Goal: Task Accomplishment & Management: Use online tool/utility

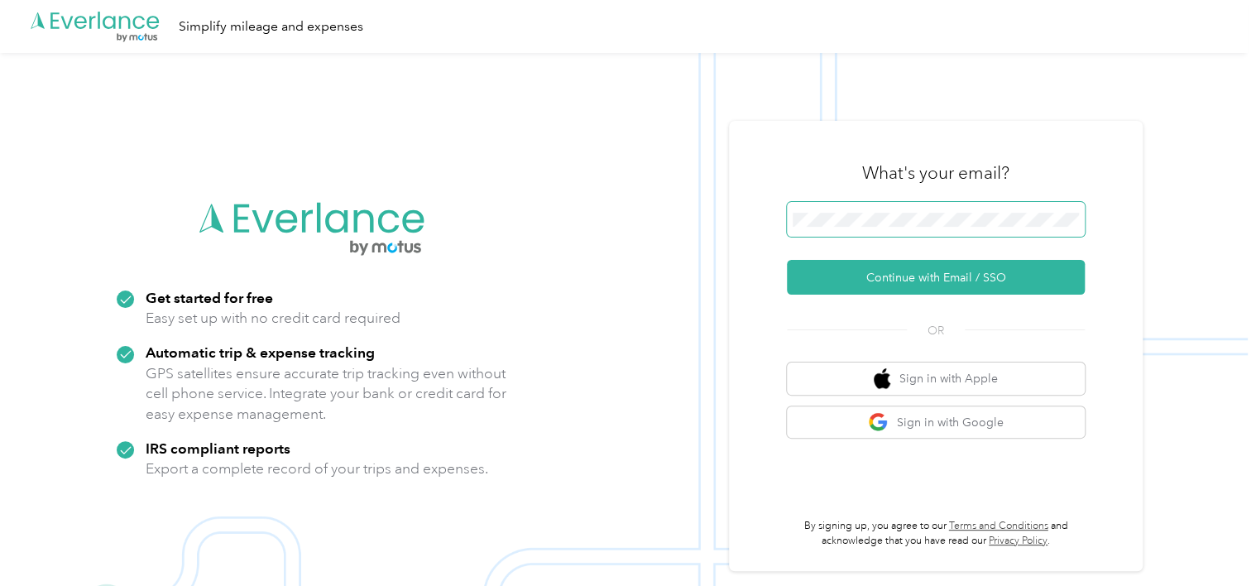
click at [892, 202] on span at bounding box center [936, 219] width 298 height 35
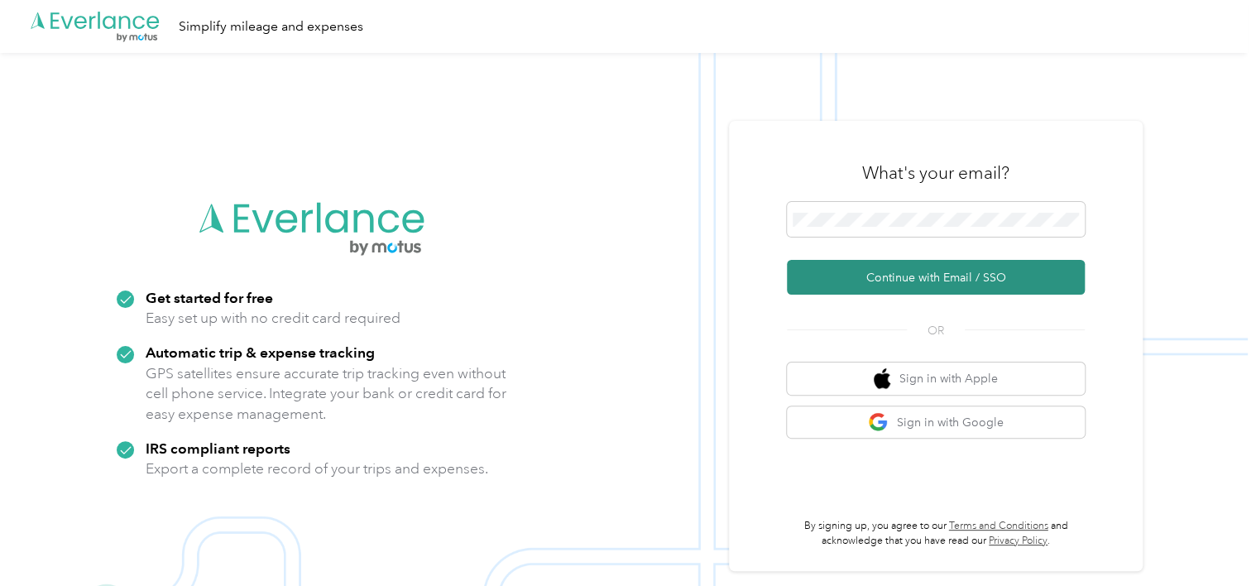
click at [895, 266] on button "Continue with Email / SSO" at bounding box center [936, 277] width 298 height 35
click at [882, 285] on button "Continue with Email / SSO" at bounding box center [936, 277] width 298 height 35
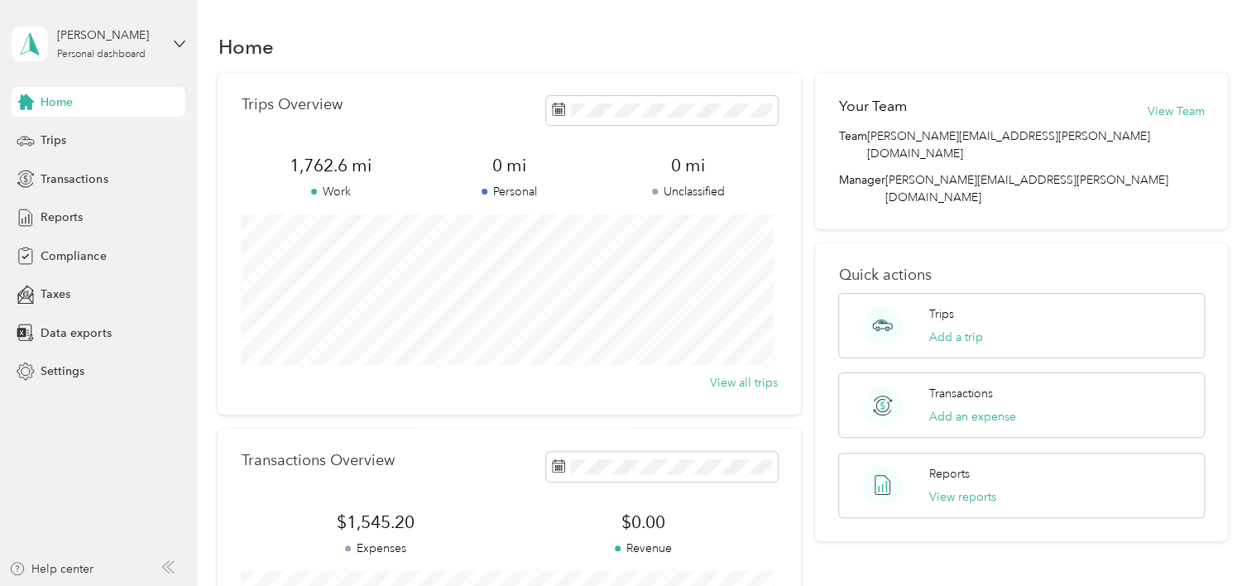
click at [62, 96] on span "Home" at bounding box center [57, 102] width 32 height 17
click at [591, 117] on span at bounding box center [662, 110] width 232 height 29
click at [36, 142] on div "Trips" at bounding box center [99, 141] width 174 height 30
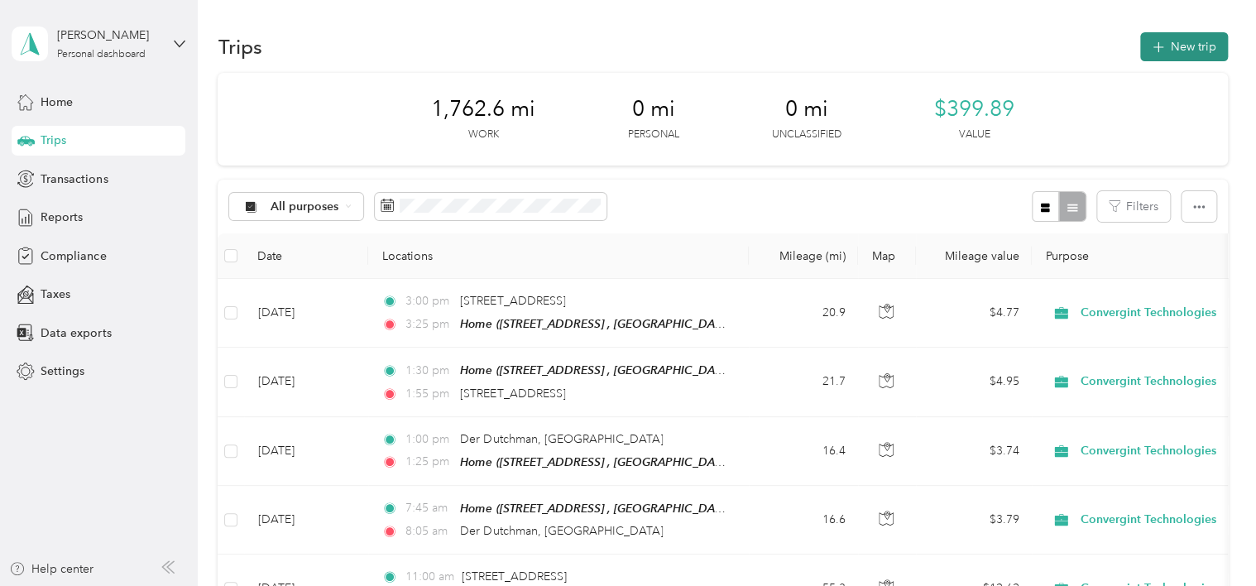
click at [1181, 50] on button "New trip" at bounding box center [1184, 46] width 88 height 29
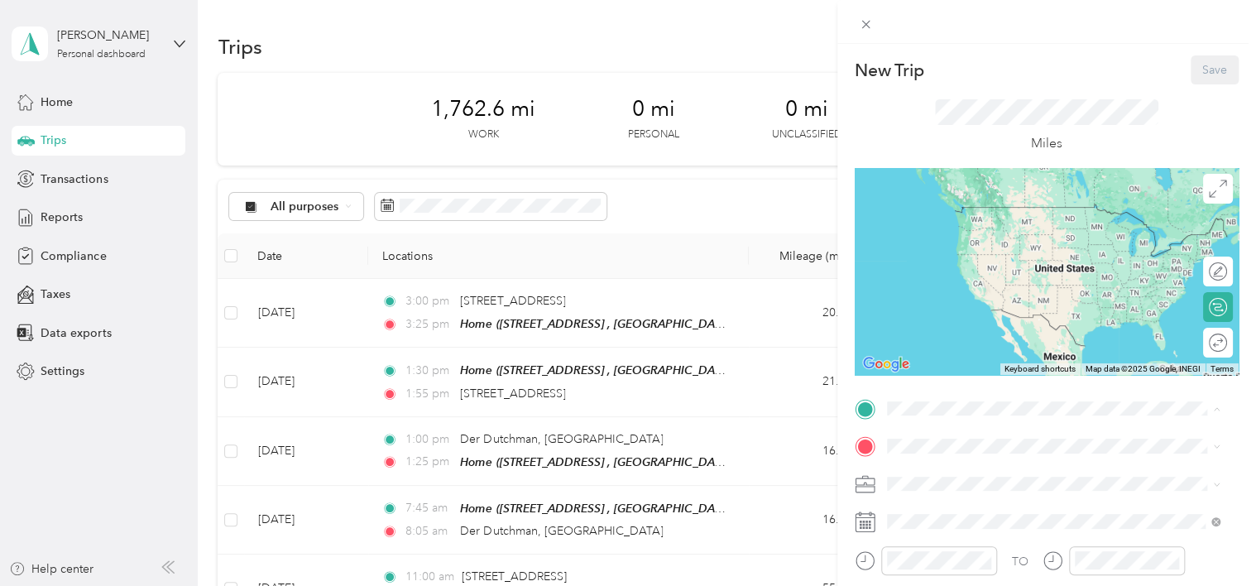
click at [962, 503] on span "2020 [GEOGRAPHIC_DATA], [GEOGRAPHIC_DATA], [GEOGRAPHIC_DATA] , 43040, [GEOGRAPH…" at bounding box center [1063, 510] width 291 height 49
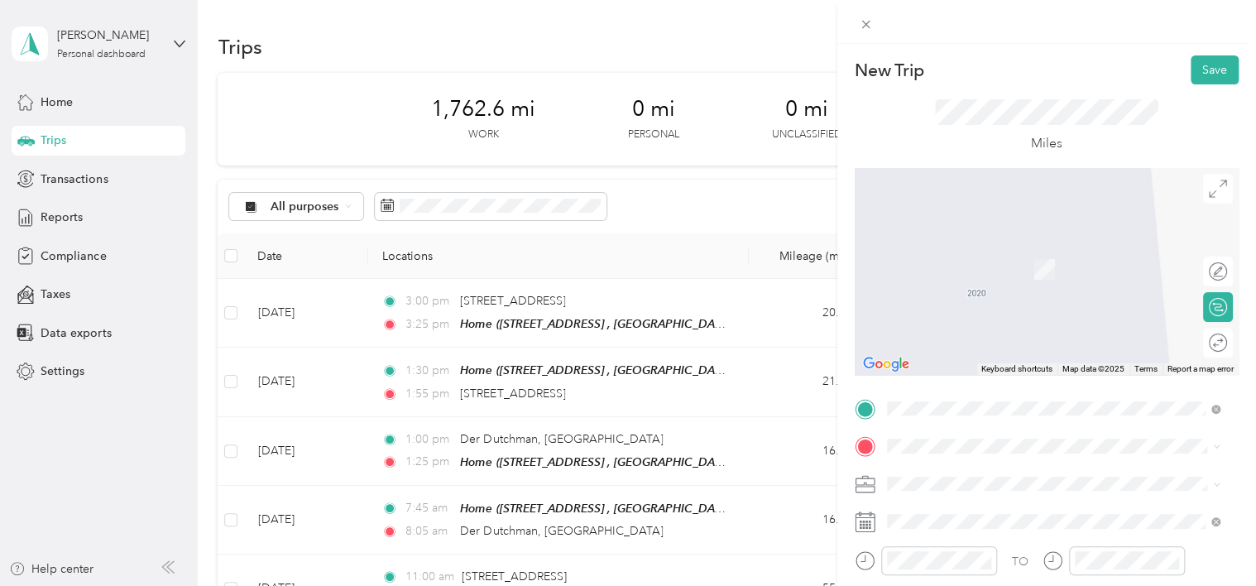
click at [1019, 295] on span "[STREET_ADDRESS][US_STATE]" at bounding box center [1000, 287] width 165 height 15
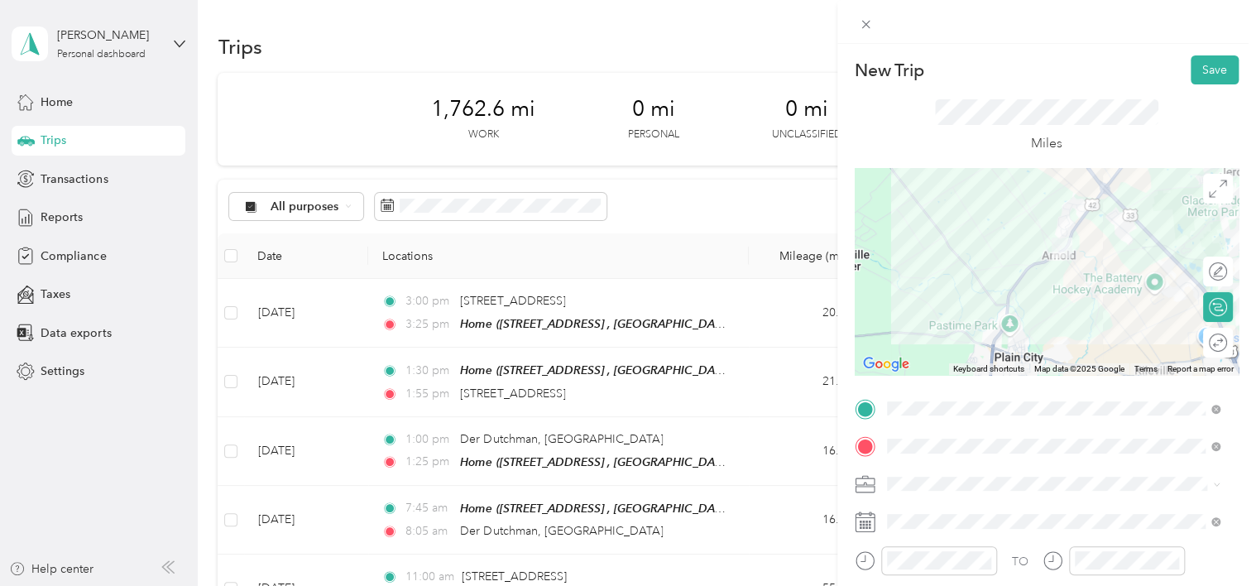
drag, startPoint x: 1053, startPoint y: 290, endPoint x: 1102, endPoint y: 257, distance: 59.7
click at [1102, 257] on div at bounding box center [1047, 271] width 384 height 207
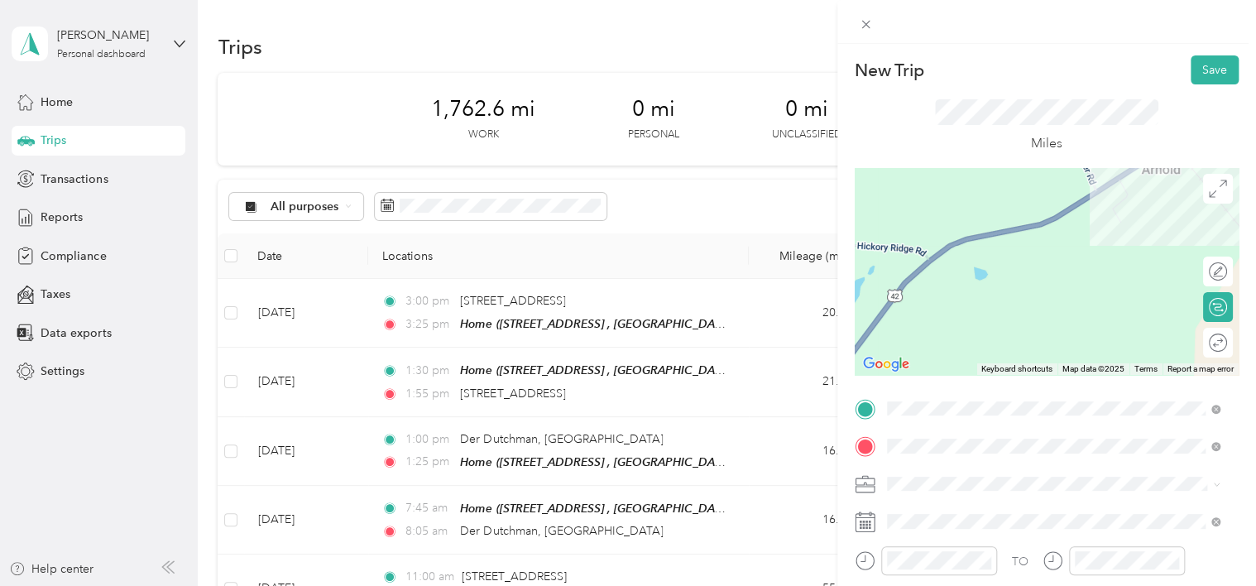
drag, startPoint x: 1053, startPoint y: 199, endPoint x: 1248, endPoint y: 341, distance: 241.6
click at [1248, 341] on div "New Trip Save This trip cannot be edited because it is either under review, app…" at bounding box center [1046, 337] width 419 height 586
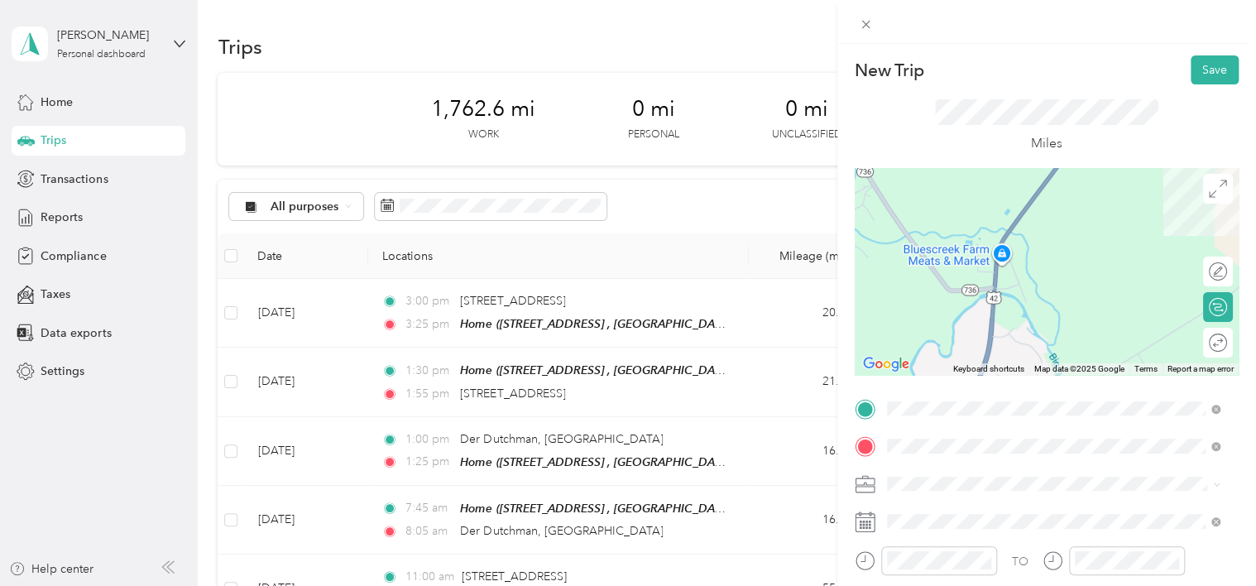
drag, startPoint x: 1029, startPoint y: 304, endPoint x: 1116, endPoint y: 159, distance: 169.3
click at [1116, 159] on div "New Trip Save This trip cannot be edited because it is either under review, app…" at bounding box center [1047, 425] width 384 height 740
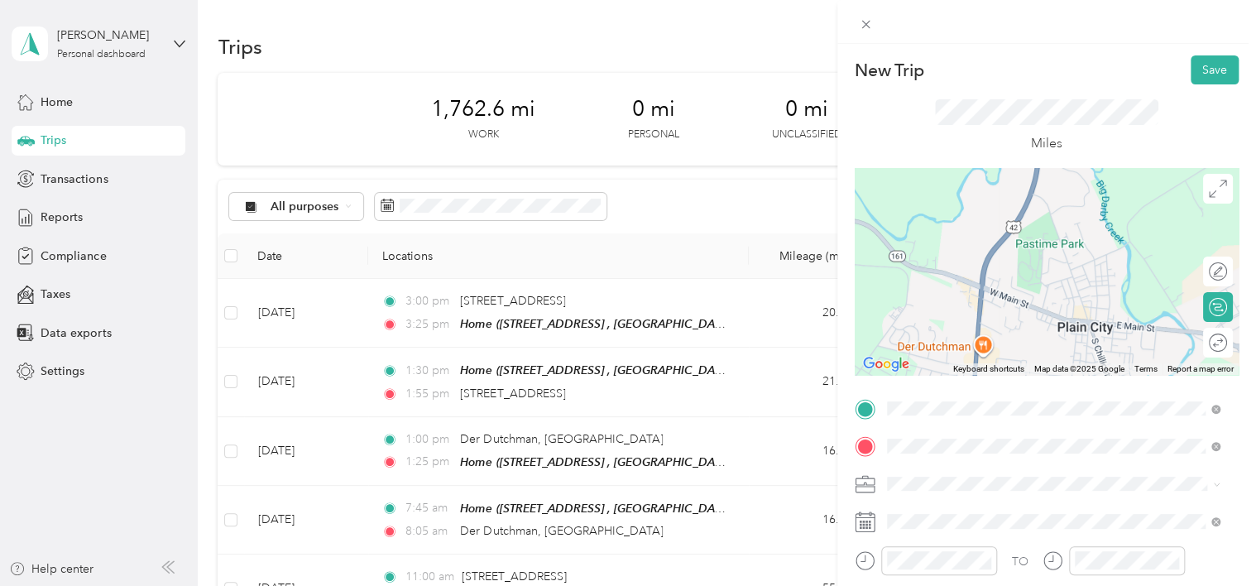
drag, startPoint x: 1039, startPoint y: 319, endPoint x: 1087, endPoint y: 146, distance: 180.3
click at [1087, 146] on div "New Trip Save This trip cannot be edited because it is either under review, app…" at bounding box center [1047, 425] width 384 height 740
drag, startPoint x: 1087, startPoint y: 146, endPoint x: 1098, endPoint y: 223, distance: 78.5
click at [1098, 223] on div "New Trip Save This trip cannot be edited because it is either under review, app…" at bounding box center [1047, 425] width 384 height 740
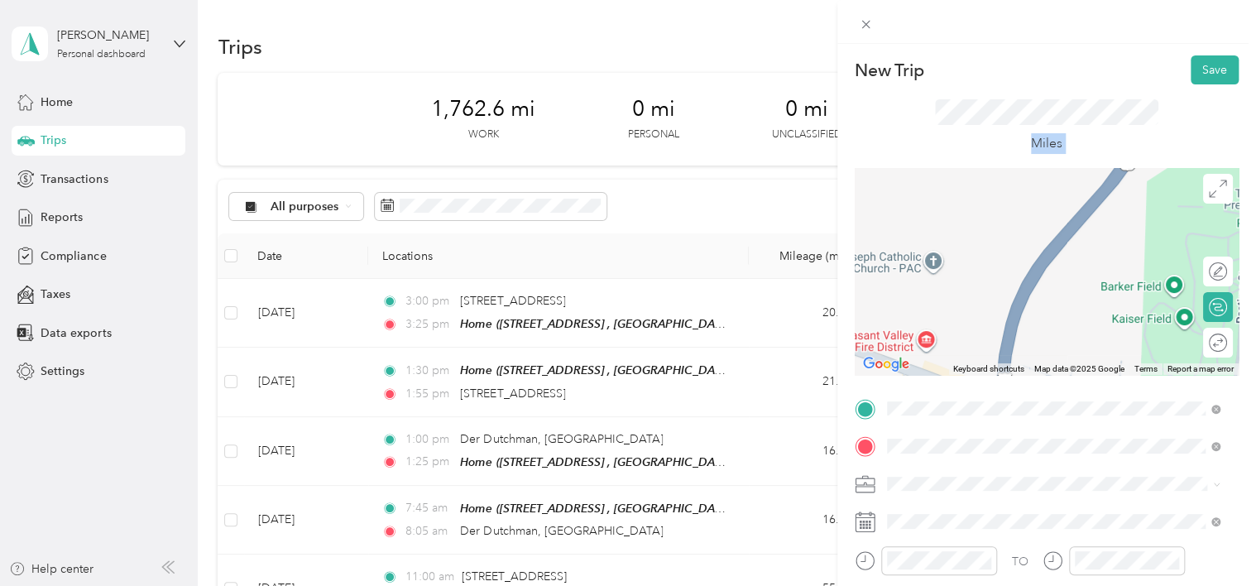
drag, startPoint x: 976, startPoint y: 261, endPoint x: 1080, endPoint y: 343, distance: 131.4
click at [1080, 343] on div at bounding box center [1047, 271] width 384 height 207
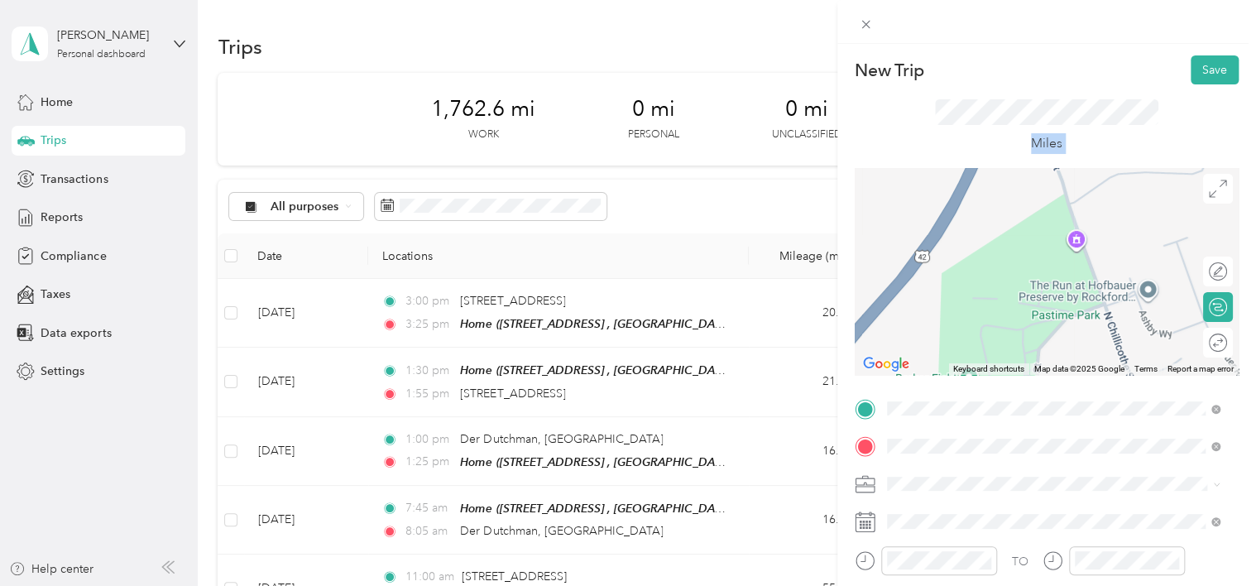
drag, startPoint x: 1078, startPoint y: 253, endPoint x: 912, endPoint y: 327, distance: 181.9
click at [912, 327] on div at bounding box center [1047, 271] width 384 height 207
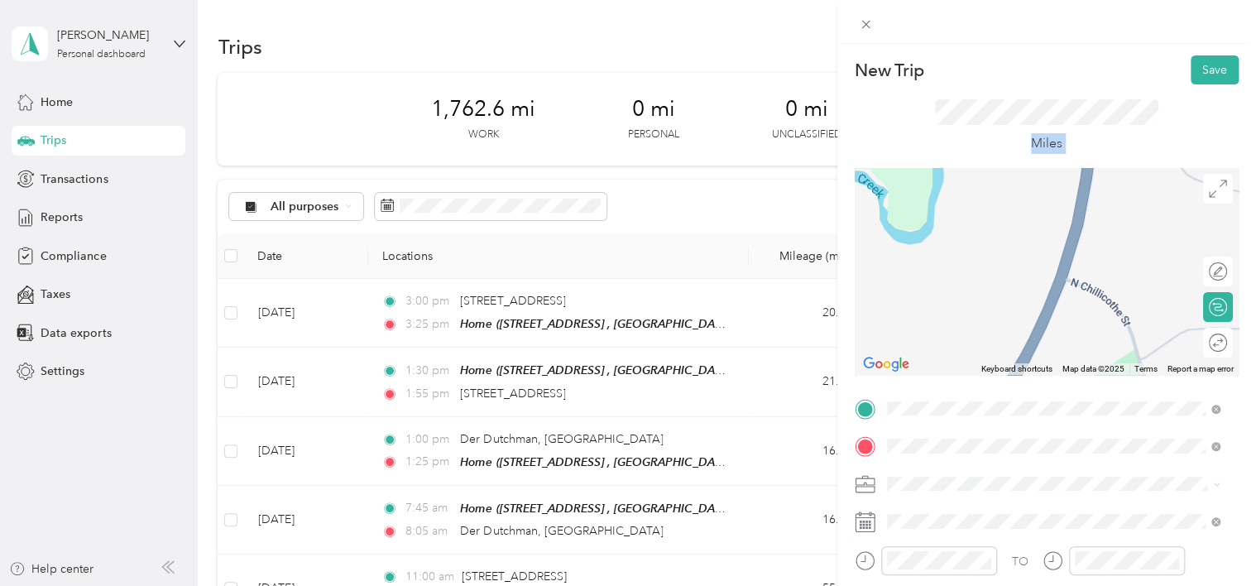
drag, startPoint x: 963, startPoint y: 228, endPoint x: 1033, endPoint y: 383, distance: 170.4
click at [1033, 383] on div "New Trip Save This trip cannot be edited because it is either under review, app…" at bounding box center [1047, 425] width 384 height 740
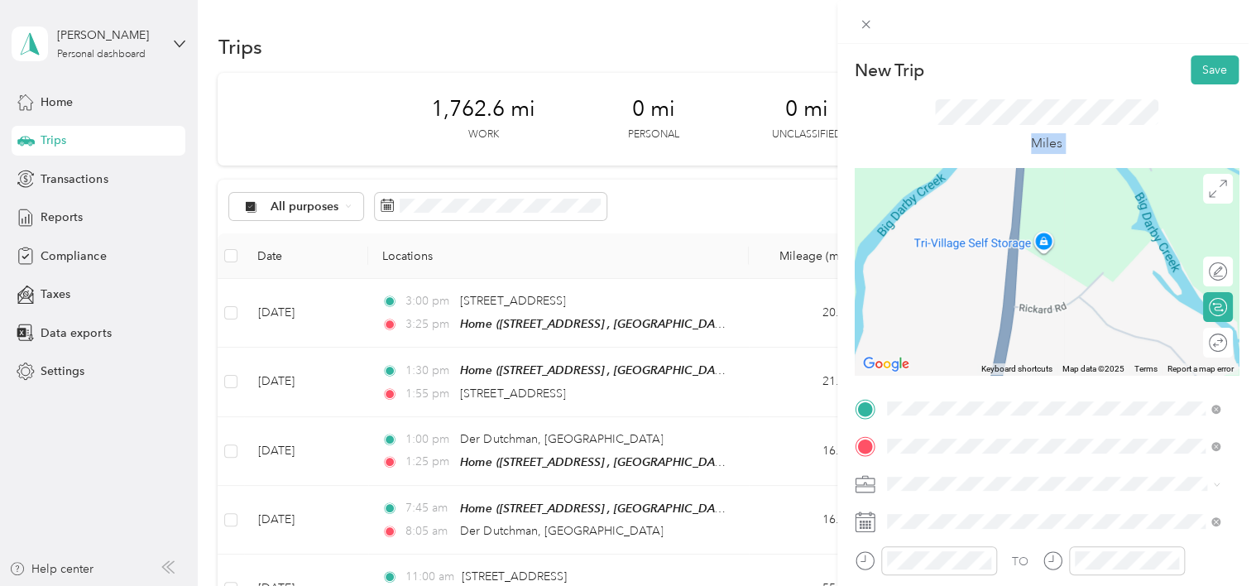
drag, startPoint x: 1122, startPoint y: 222, endPoint x: 1042, endPoint y: 377, distance: 175.1
click at [1042, 377] on div "New Trip Save This trip cannot be edited because it is either under review, app…" at bounding box center [1047, 425] width 384 height 740
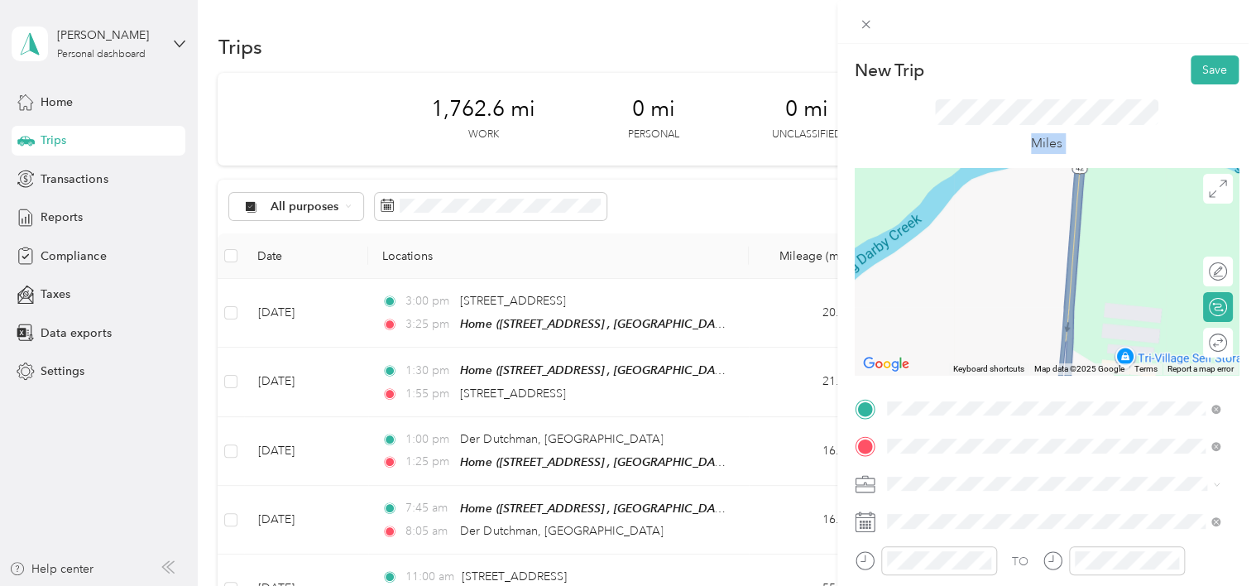
drag, startPoint x: 1010, startPoint y: 236, endPoint x: 1115, endPoint y: 385, distance: 182.3
click at [1115, 385] on div "New Trip Save This trip cannot be edited because it is either under review, app…" at bounding box center [1047, 425] width 384 height 740
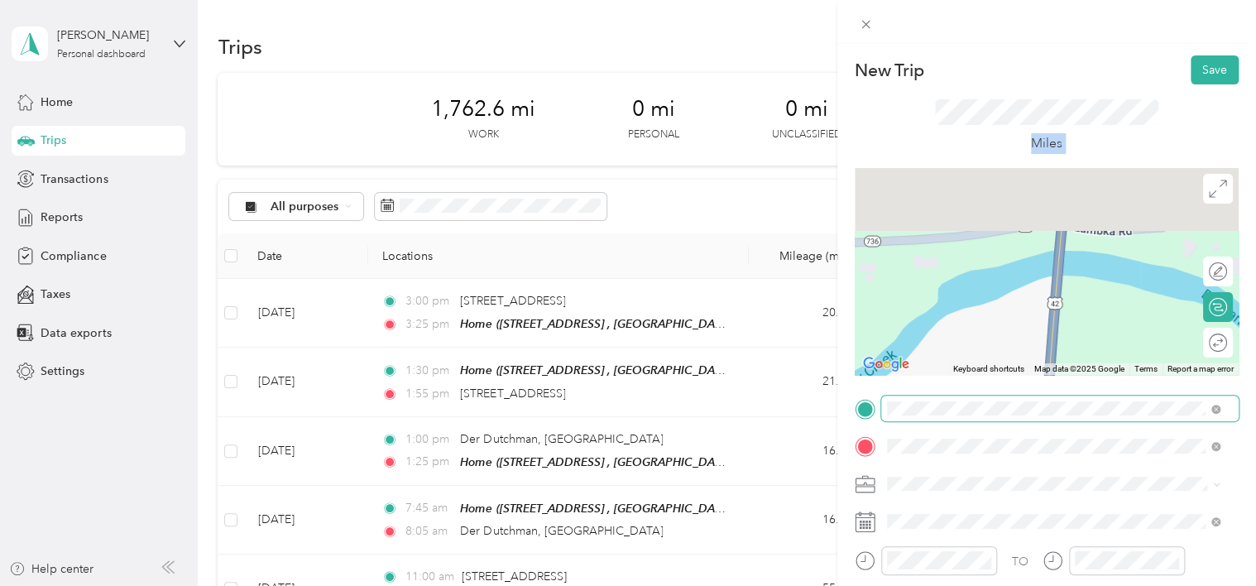
drag, startPoint x: 1086, startPoint y: 252, endPoint x: 1062, endPoint y: 400, distance: 150.2
click at [1062, 400] on div "New Trip Save This trip cannot be edited because it is either under review, app…" at bounding box center [1047, 425] width 384 height 740
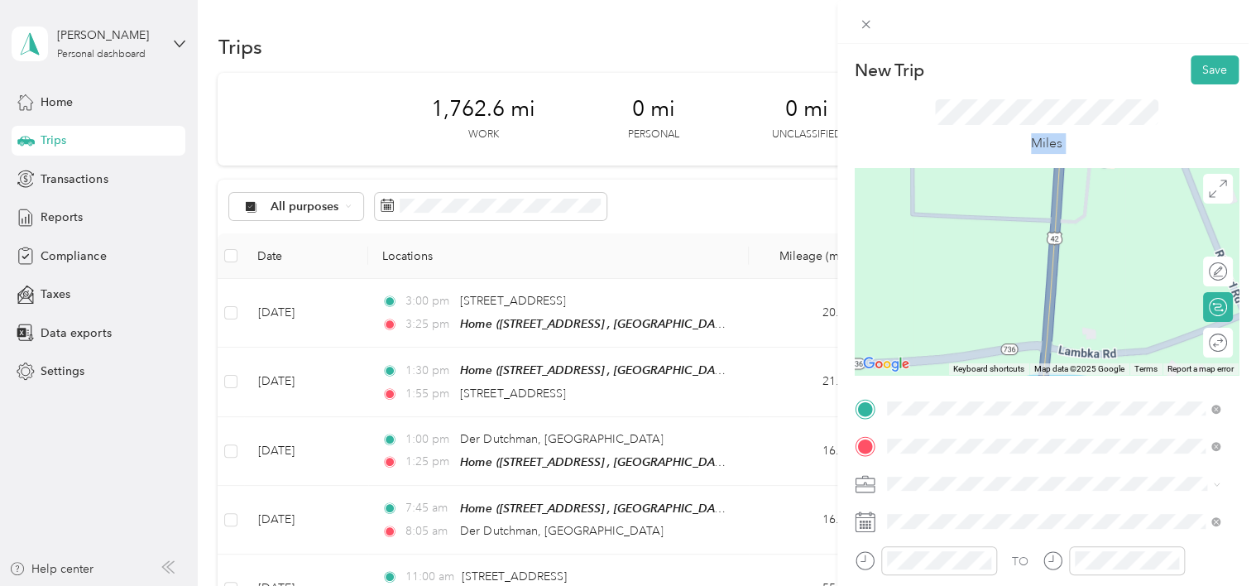
drag, startPoint x: 1085, startPoint y: 251, endPoint x: 1067, endPoint y: 378, distance: 128.6
click at [1067, 378] on div "New Trip Save This trip cannot be edited because it is either under review, app…" at bounding box center [1047, 425] width 384 height 740
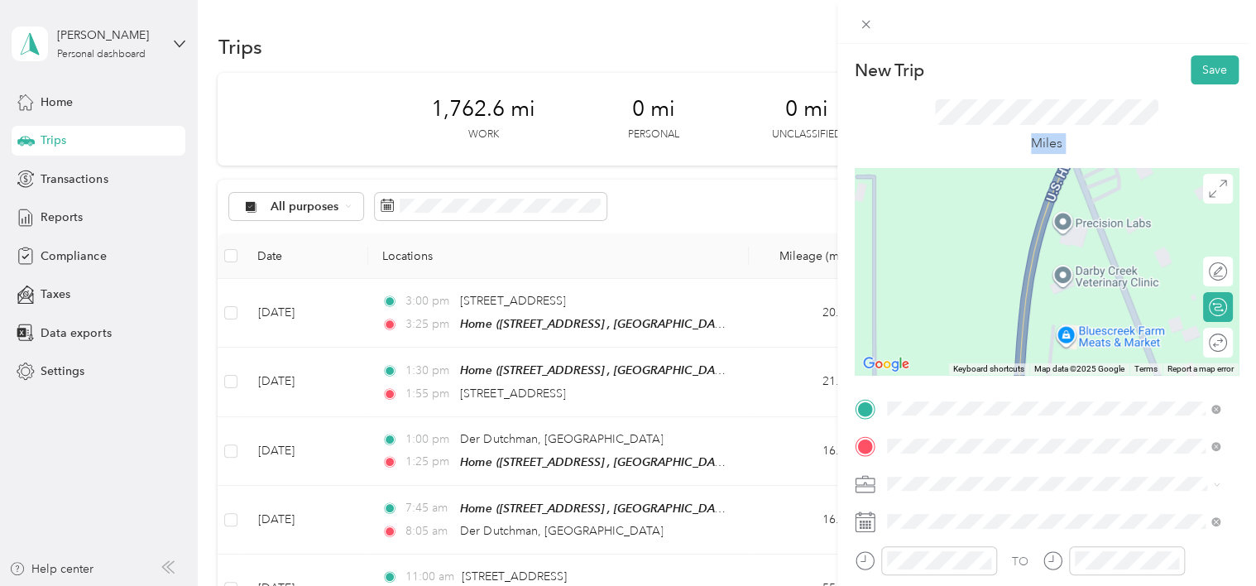
drag, startPoint x: 1086, startPoint y: 246, endPoint x: 1057, endPoint y: 394, distance: 150.9
click at [1057, 394] on div "New Trip Save This trip cannot be edited because it is either under review, app…" at bounding box center [1047, 425] width 384 height 740
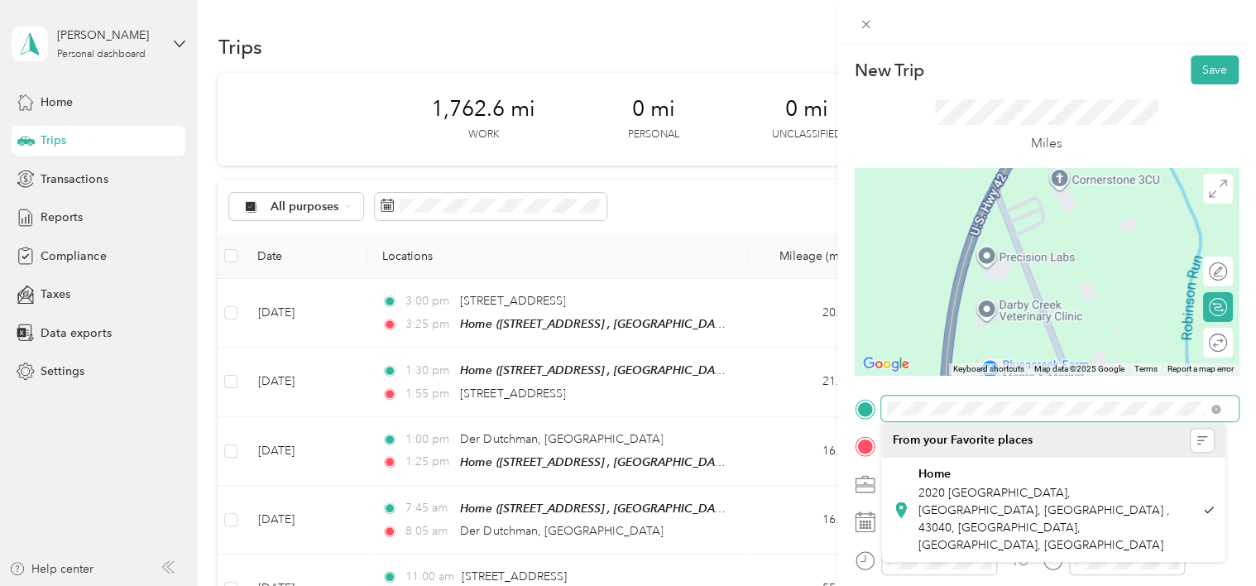
drag, startPoint x: 1115, startPoint y: 232, endPoint x: 1038, endPoint y: 247, distance: 77.7
click at [1038, 247] on div at bounding box center [1047, 271] width 384 height 207
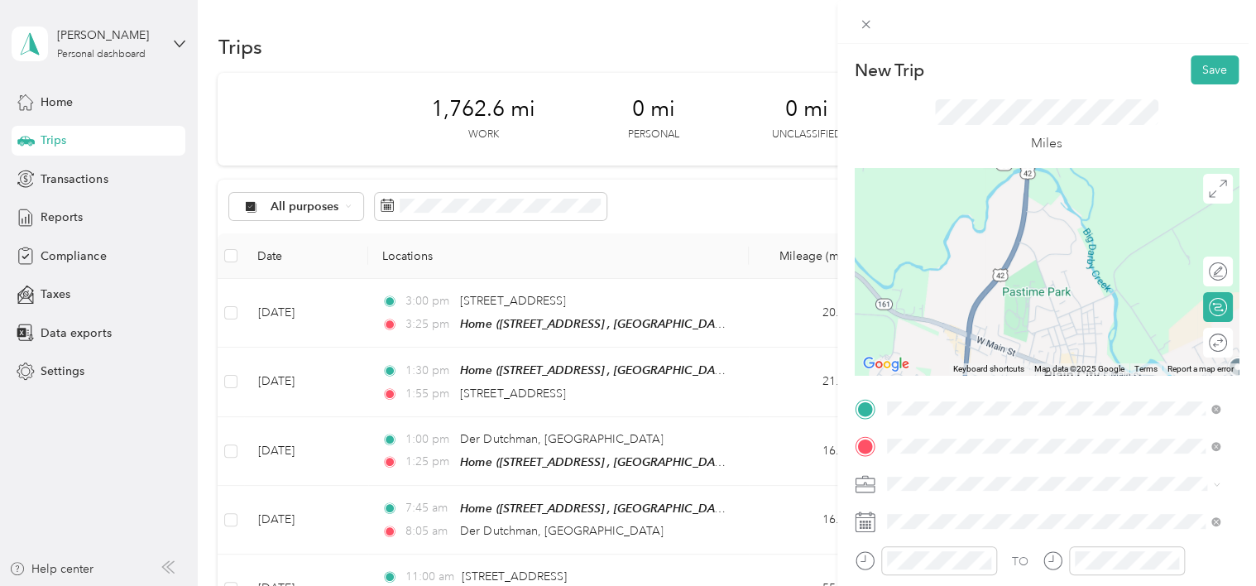
drag, startPoint x: 1044, startPoint y: 316, endPoint x: 1043, endPoint y: 189, distance: 127.4
click at [1043, 189] on div at bounding box center [1047, 271] width 384 height 207
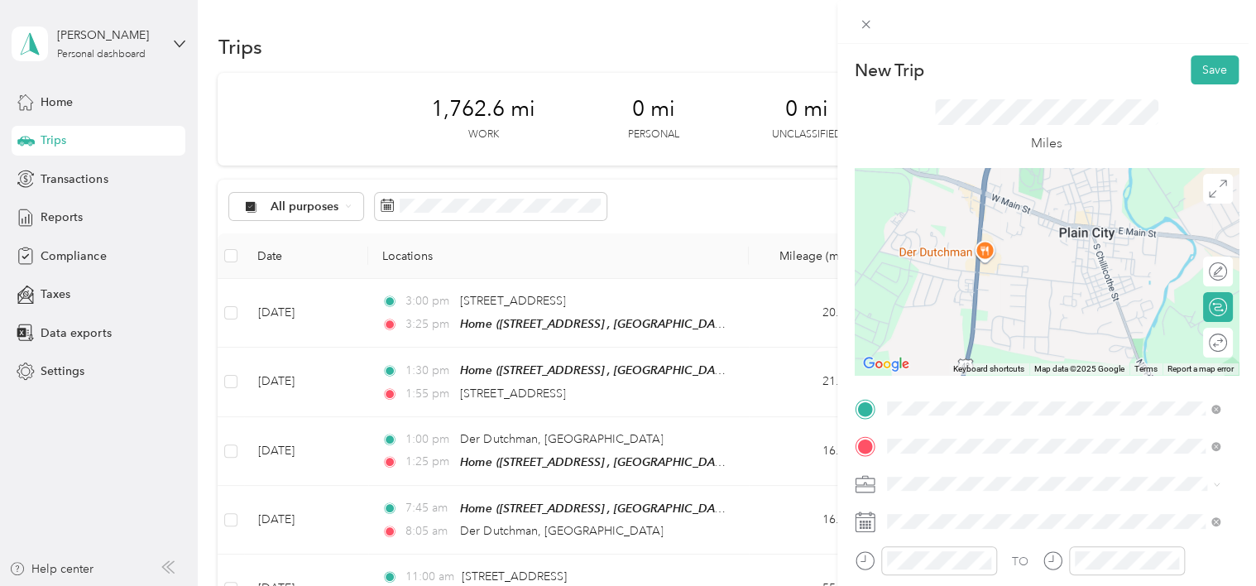
drag, startPoint x: 1019, startPoint y: 304, endPoint x: 1034, endPoint y: 159, distance: 145.6
click at [1034, 159] on div "New Trip Save This trip cannot be edited because it is either under review, app…" at bounding box center [1047, 425] width 384 height 740
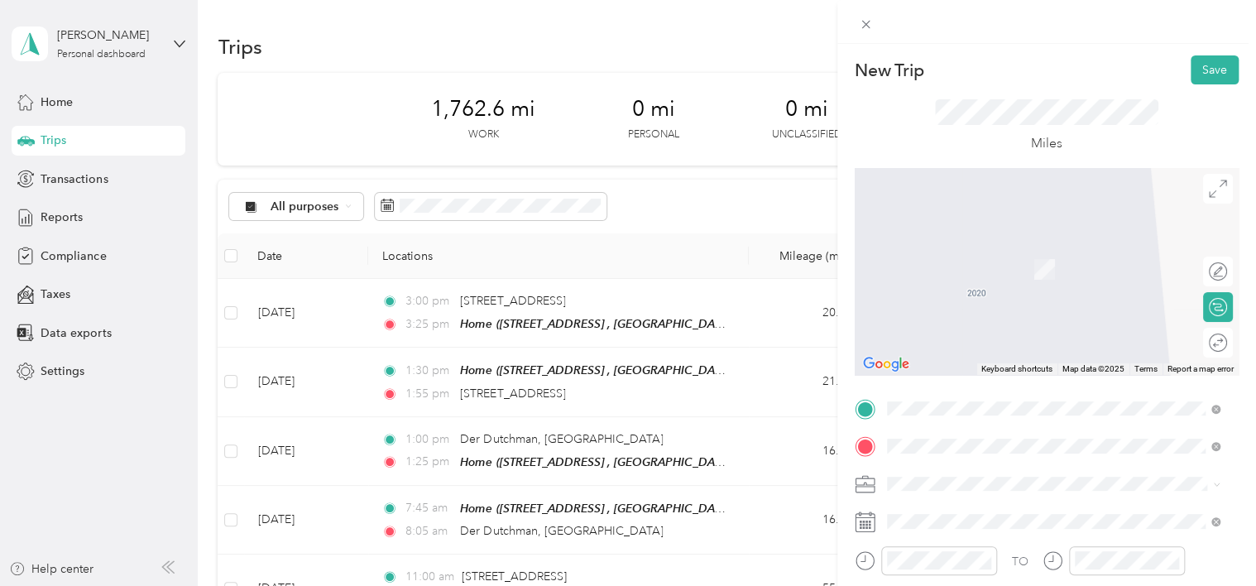
click at [963, 236] on div "[STREET_ADDRESS][US_STATE][US_STATE]" at bounding box center [1054, 245] width 322 height 22
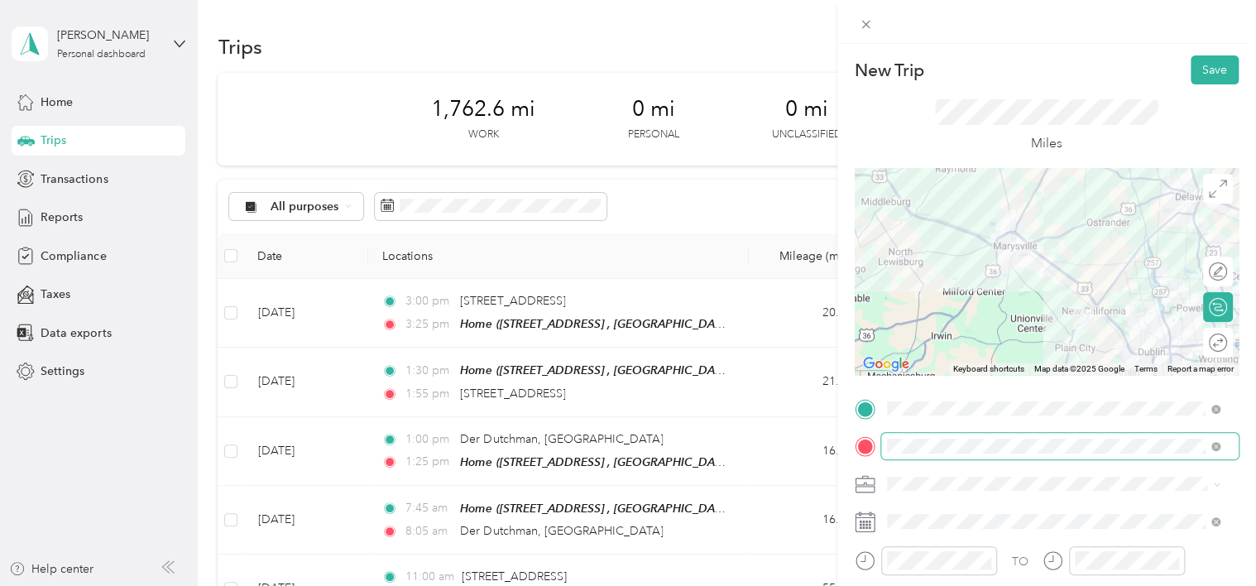
scroll to position [0, 39]
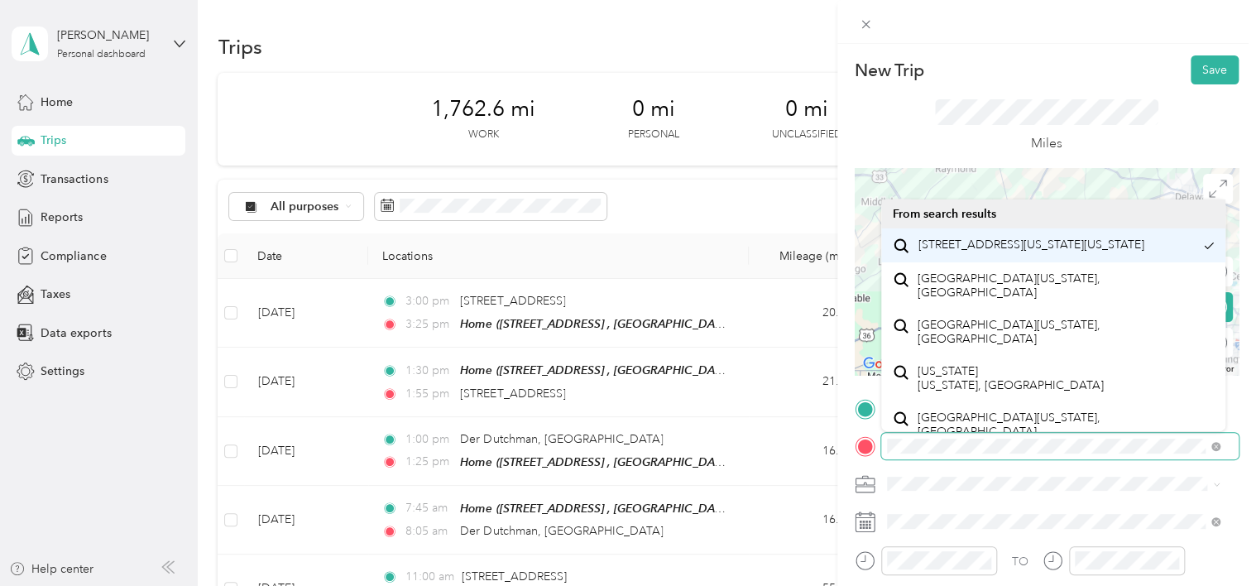
click at [1248, 442] on html "[PERSON_NAME] Personal dashboard Home Trips Transactions Reports Compliance Tax…" at bounding box center [624, 293] width 1248 height 586
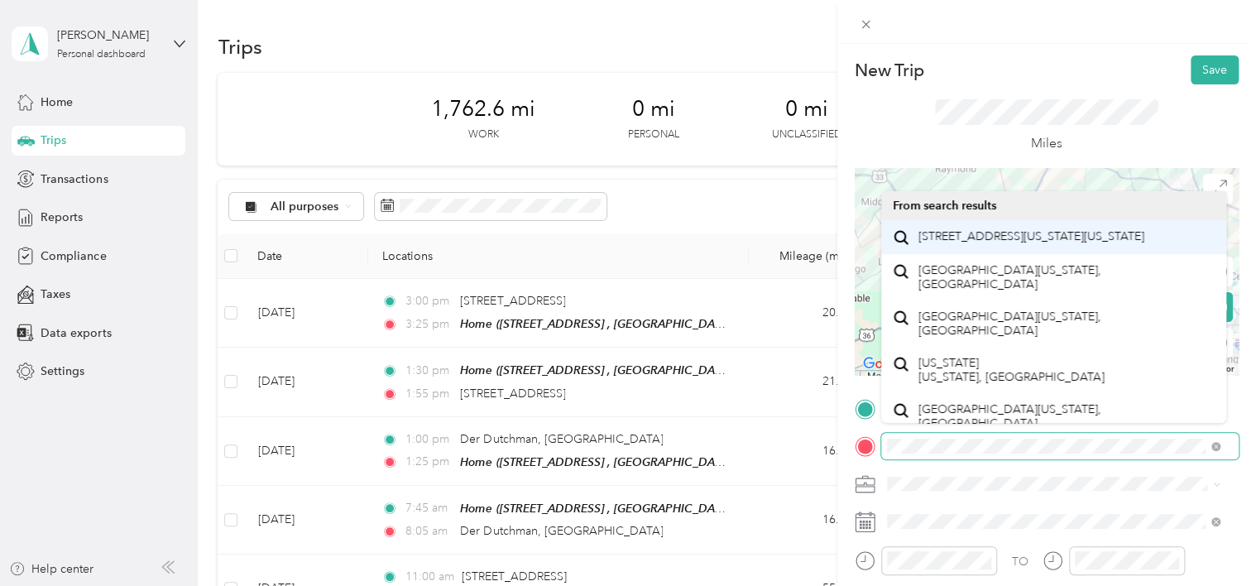
scroll to position [0, 0]
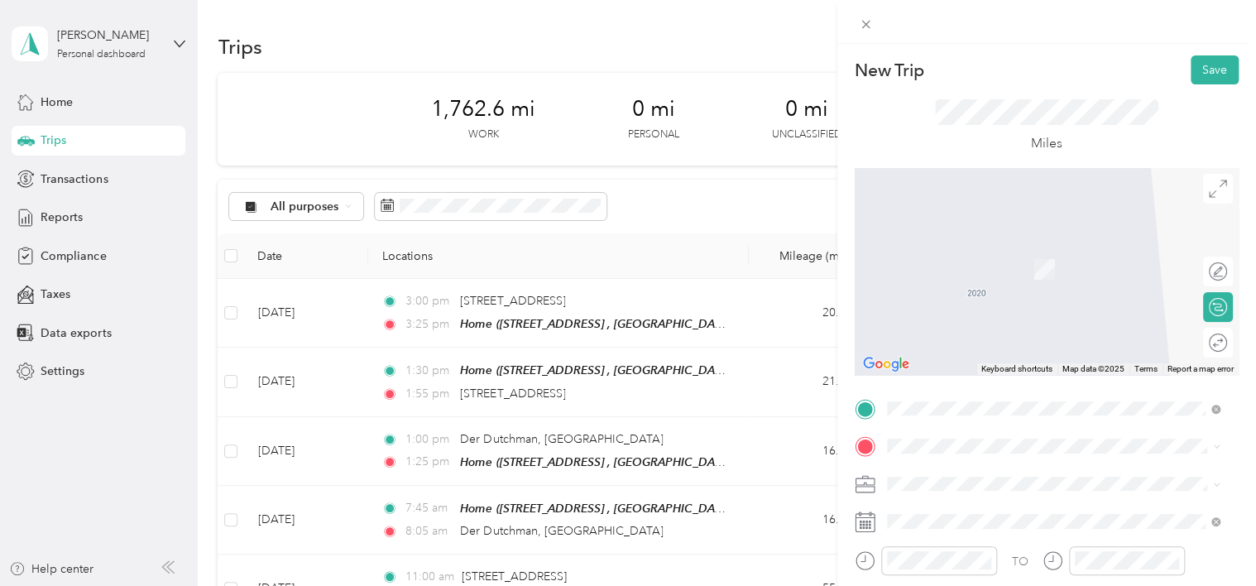
click at [997, 271] on div "[STREET_ADDRESS][US_STATE][US_STATE]" at bounding box center [1054, 259] width 322 height 22
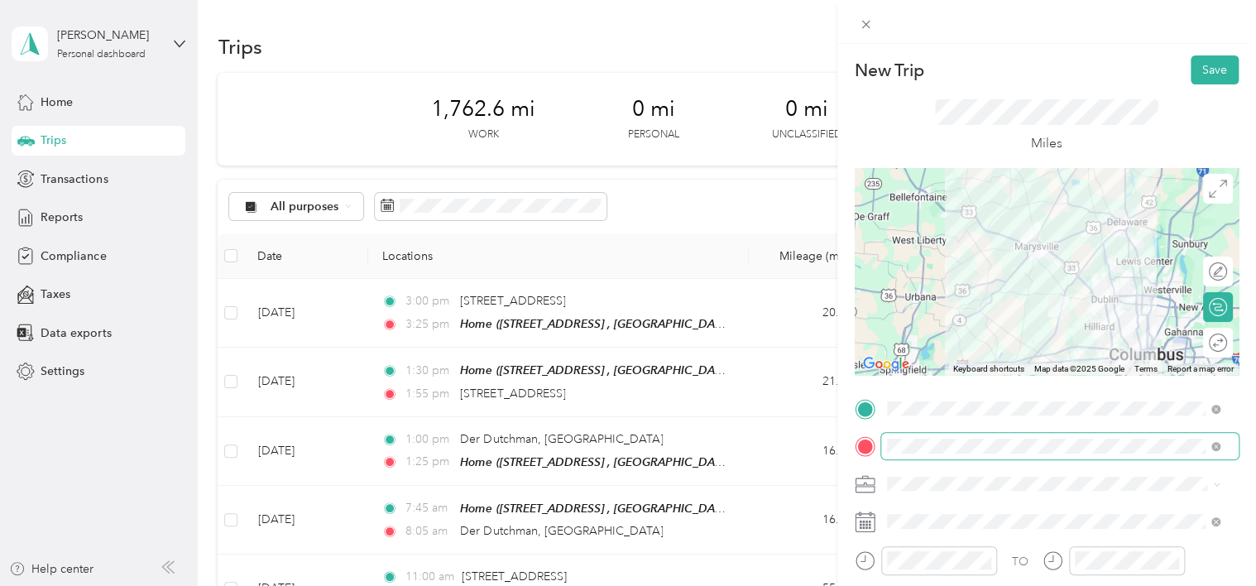
click at [1137, 448] on span at bounding box center [1059, 446] width 357 height 26
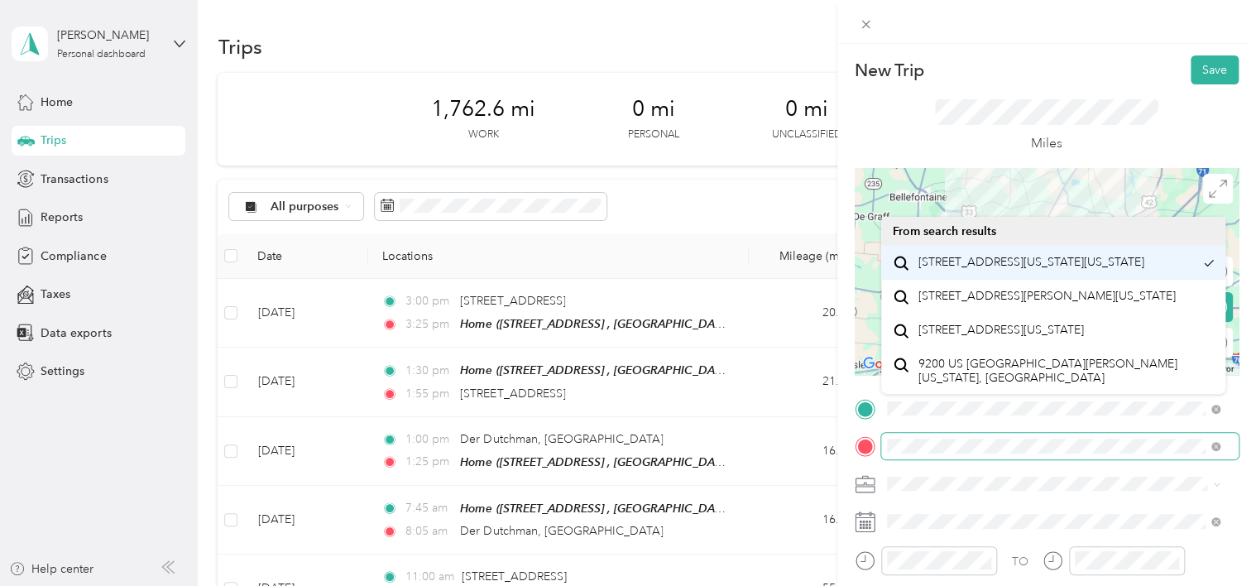
scroll to position [0, 37]
drag, startPoint x: 885, startPoint y: 448, endPoint x: 1267, endPoint y: 444, distance: 381.5
click at [1248, 444] on html "[PERSON_NAME] Personal dashboard Home Trips Transactions Reports Compliance Tax…" at bounding box center [624, 293] width 1248 height 586
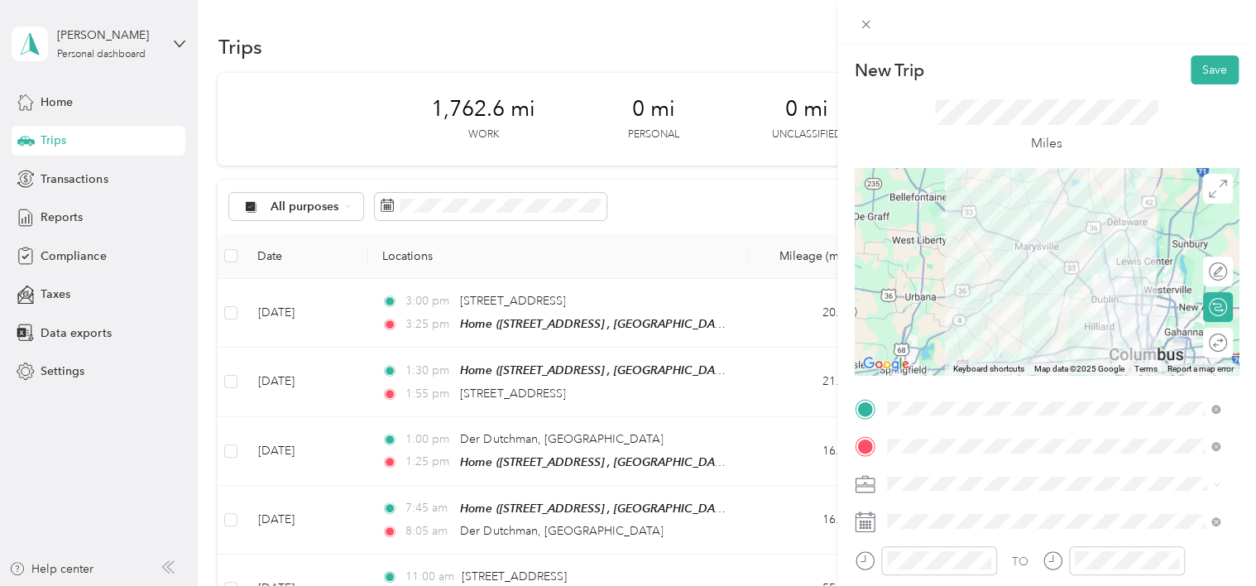
scroll to position [0, 0]
click at [981, 77] on div "New Trip Save" at bounding box center [1047, 69] width 384 height 29
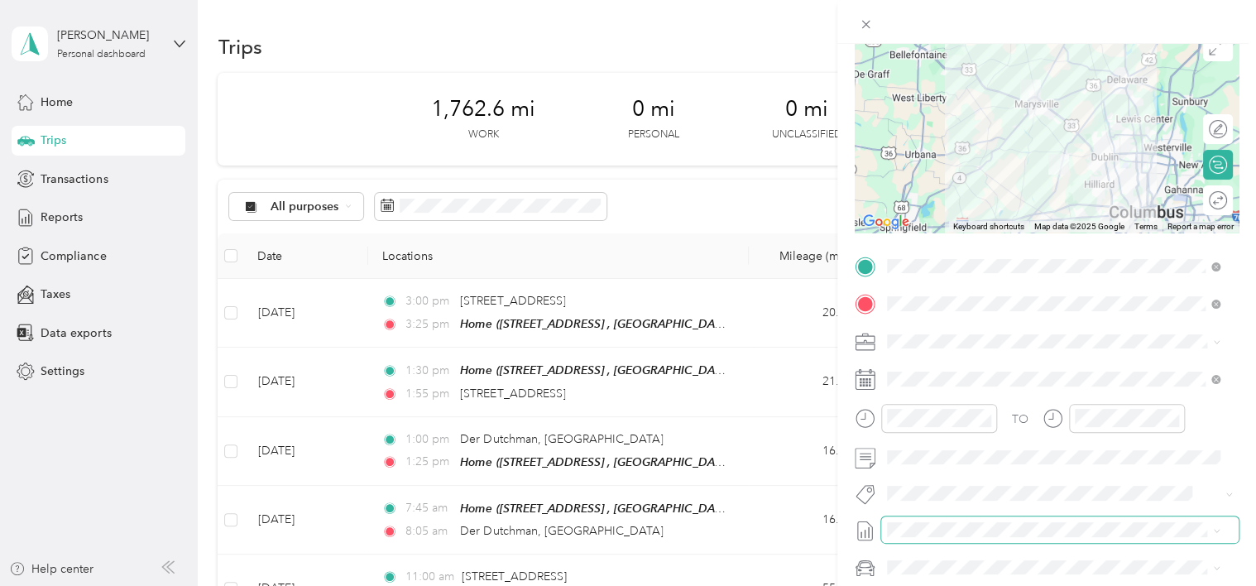
scroll to position [165, 0]
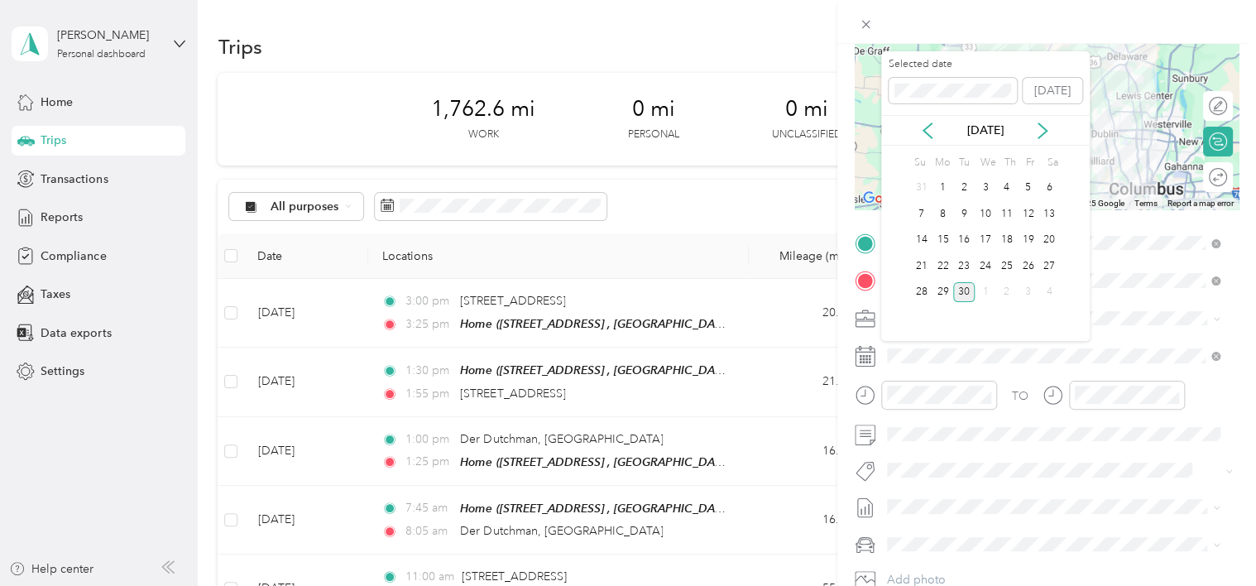
click at [966, 286] on div "30" at bounding box center [964, 292] width 22 height 21
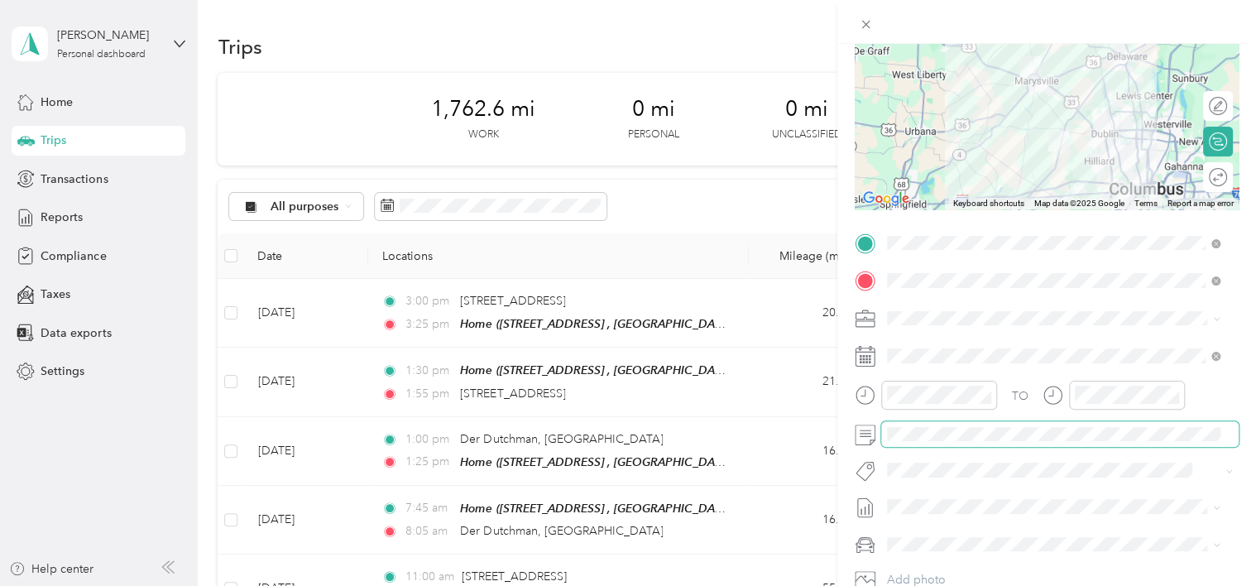
scroll to position [0, 0]
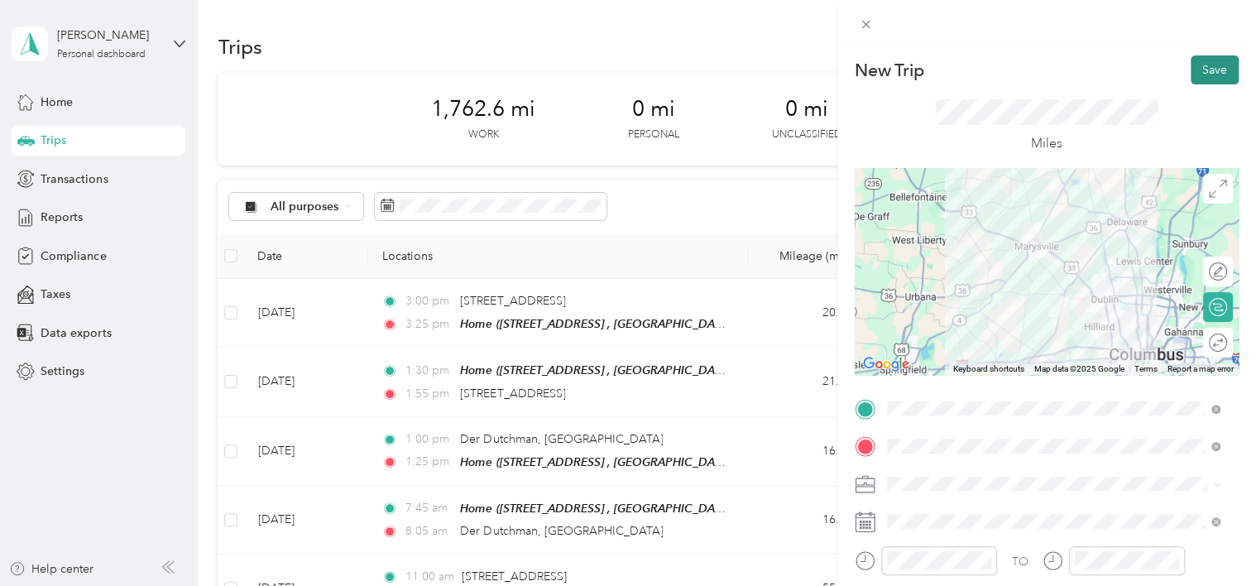
click at [1208, 69] on button "Save" at bounding box center [1215, 69] width 48 height 29
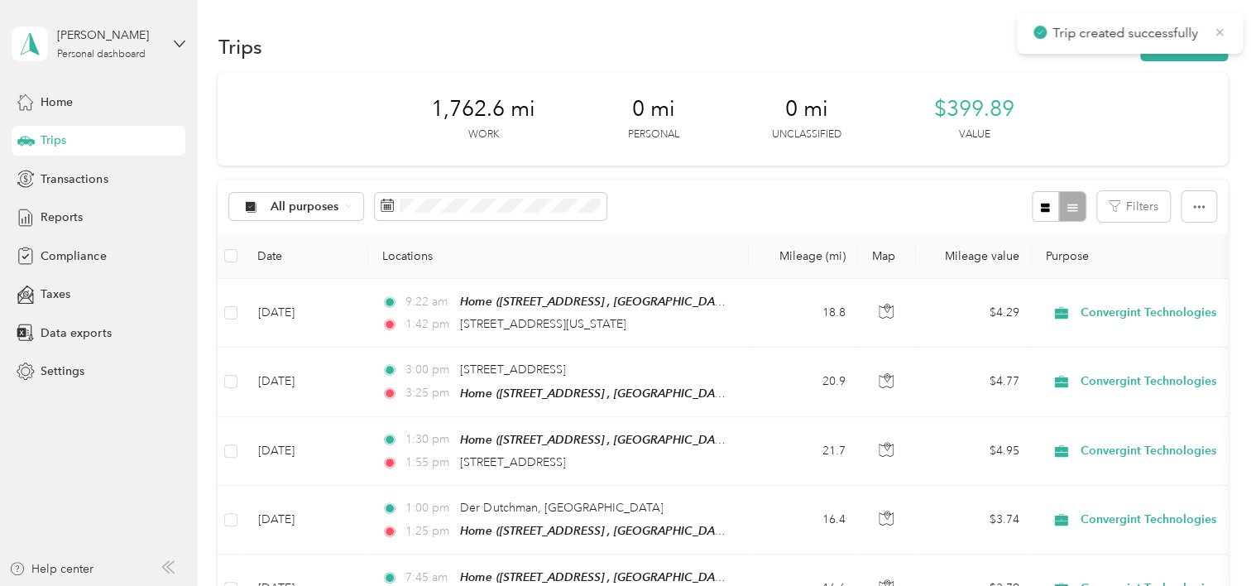
click at [1220, 32] on icon at bounding box center [1219, 31] width 7 height 7
click at [1163, 43] on button "New trip" at bounding box center [1184, 46] width 88 height 29
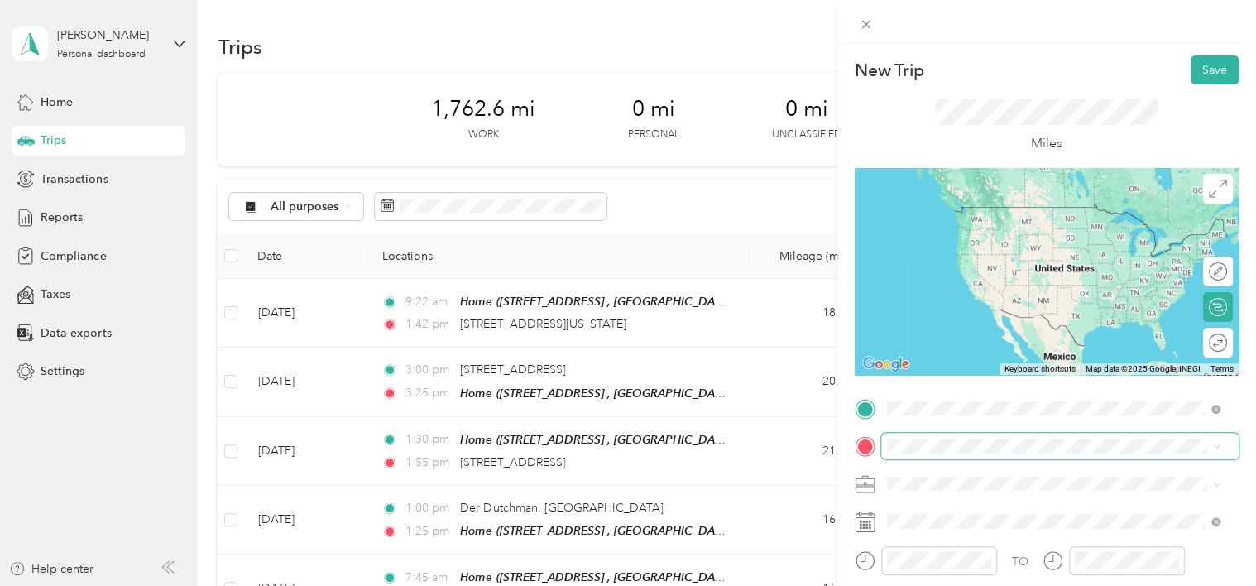
click at [917, 453] on span at bounding box center [1059, 446] width 357 height 26
click at [930, 520] on div "Home [STREET_ADDRESS], [GEOGRAPHIC_DATA], [GEOGRAPHIC_DATA], [GEOGRAPHIC_DATA]" at bounding box center [1066, 539] width 296 height 70
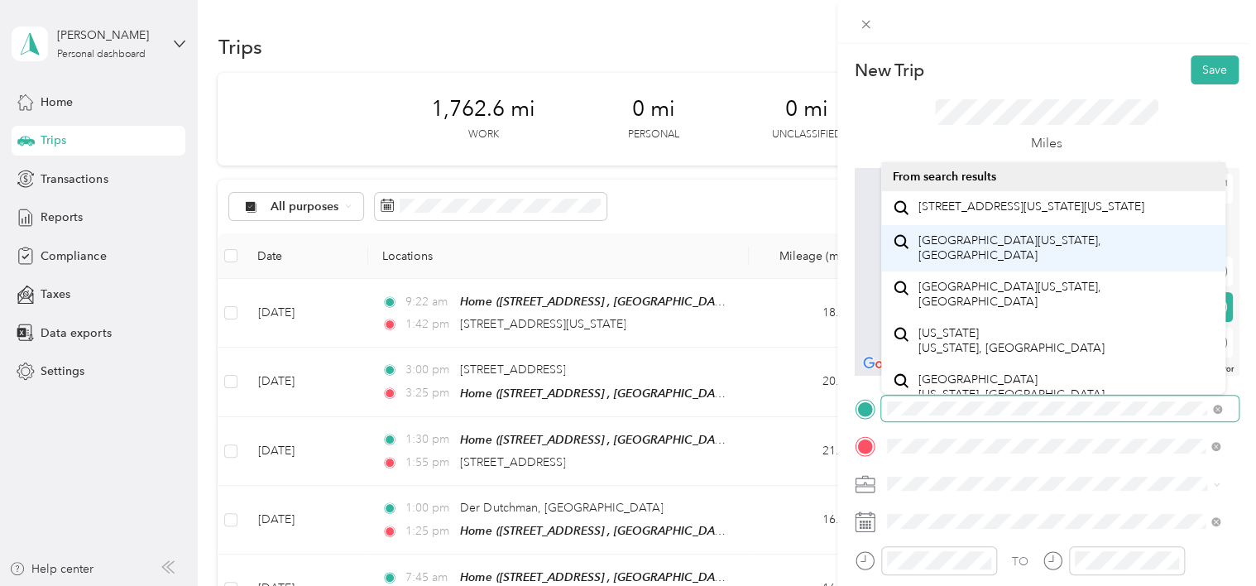
scroll to position [0, 37]
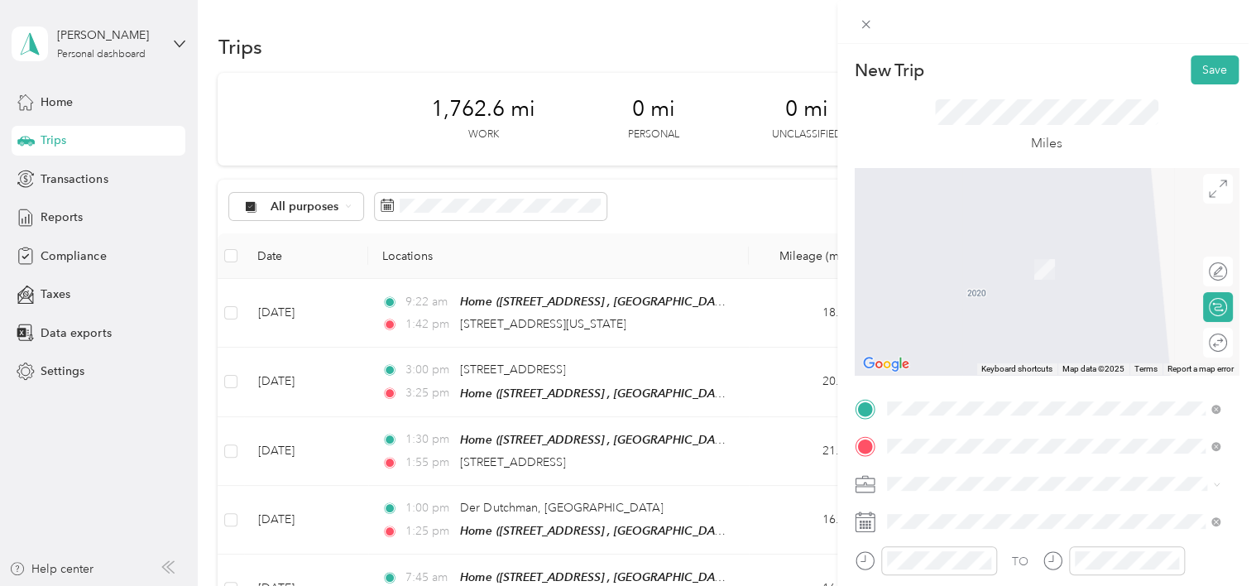
click at [1018, 212] on span "[STREET_ADDRESS][US_STATE][US_STATE]" at bounding box center [1031, 206] width 226 height 15
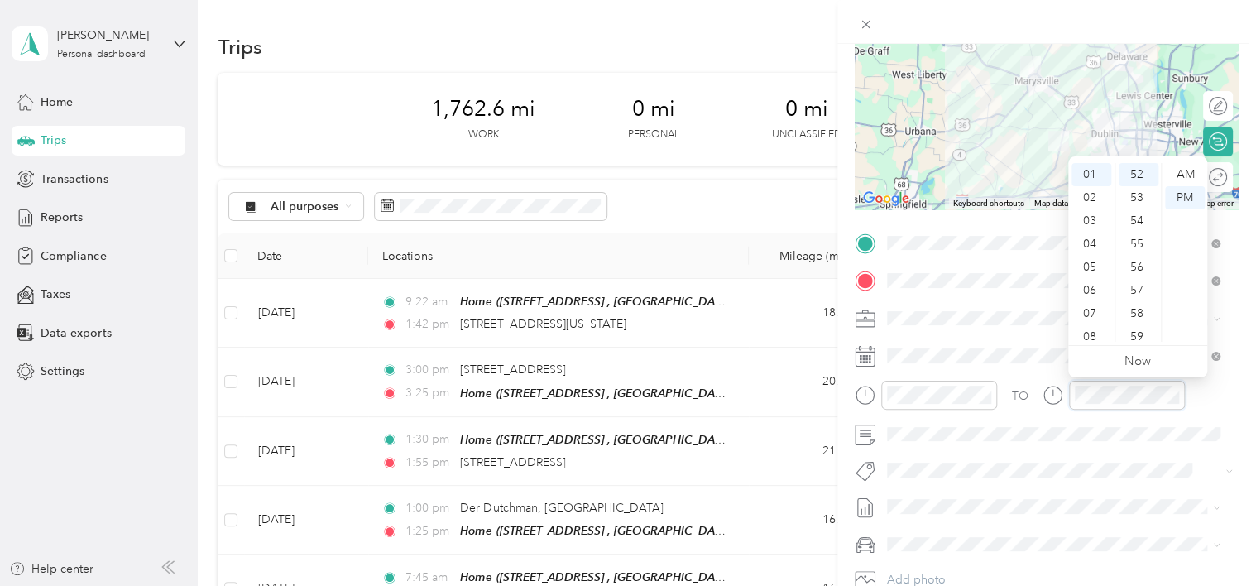
scroll to position [99, 0]
click at [1172, 26] on div at bounding box center [1046, 22] width 419 height 44
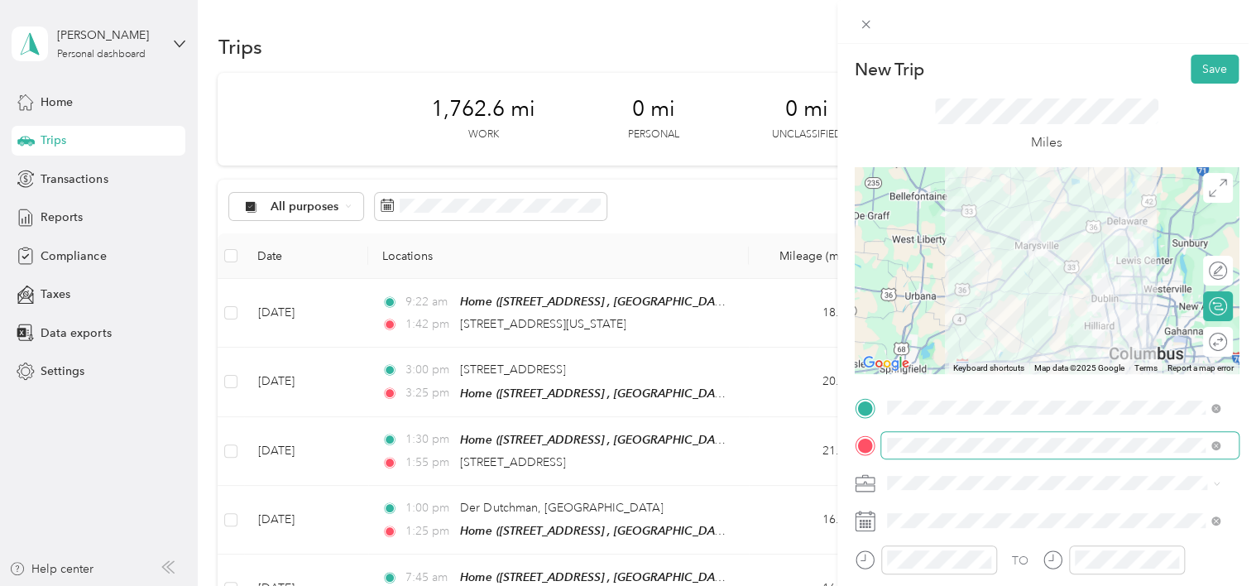
scroll to position [0, 0]
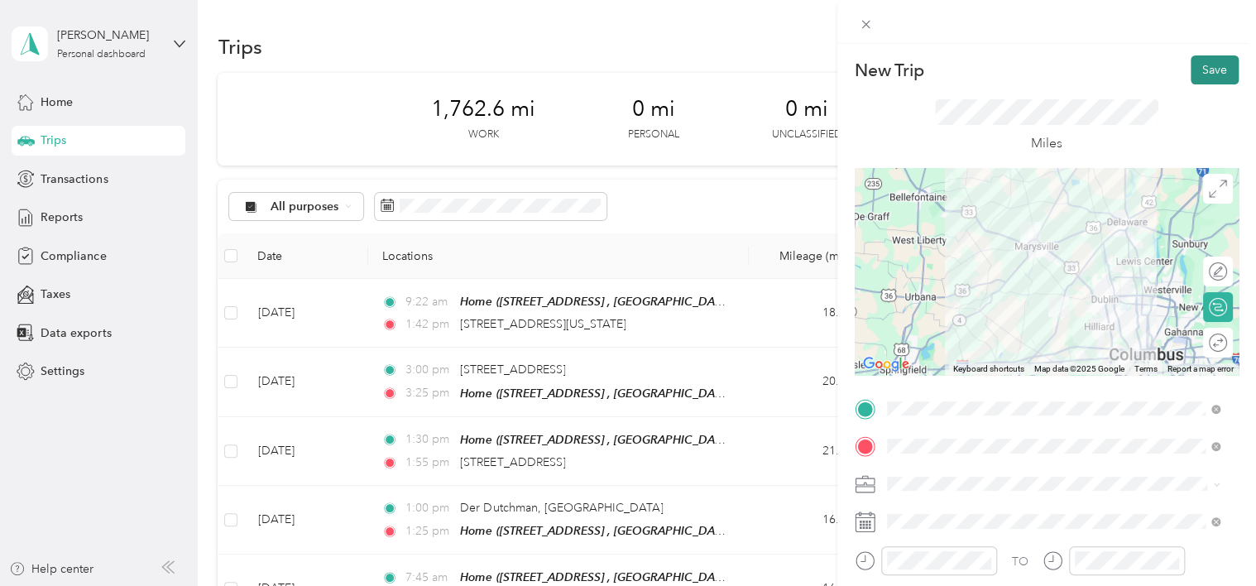
click at [1207, 64] on button "Save" at bounding box center [1215, 69] width 48 height 29
